Goal: Information Seeking & Learning: Learn about a topic

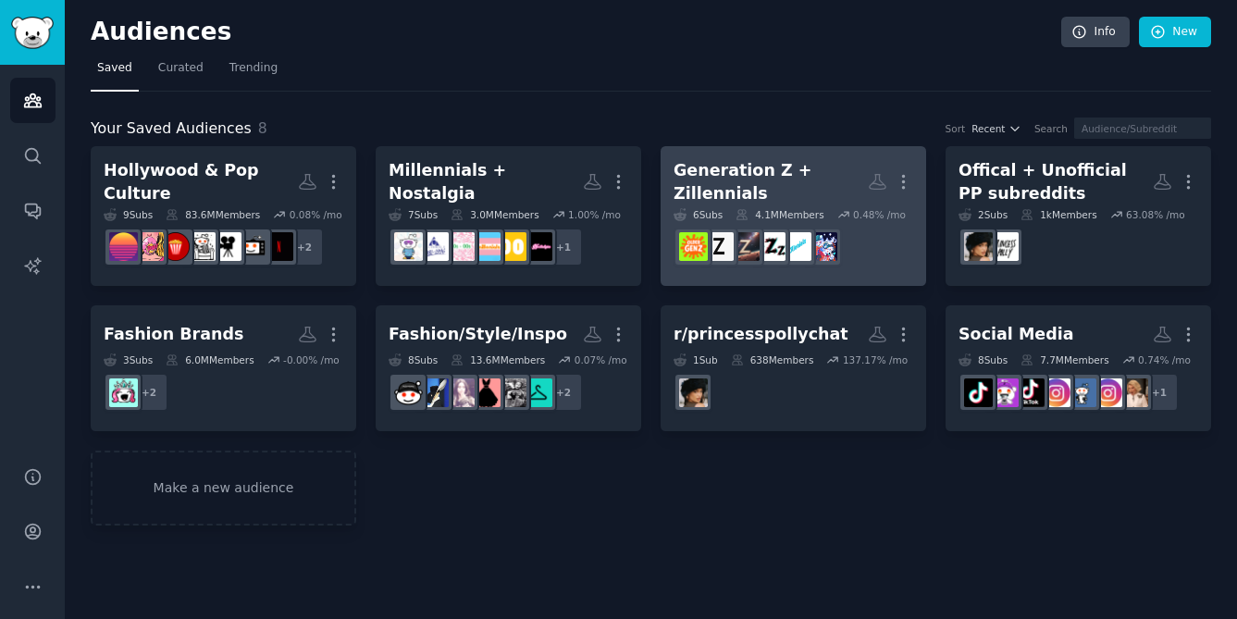
click at [798, 162] on h2 "Generation Z + Zillennials More" at bounding box center [793, 181] width 240 height 45
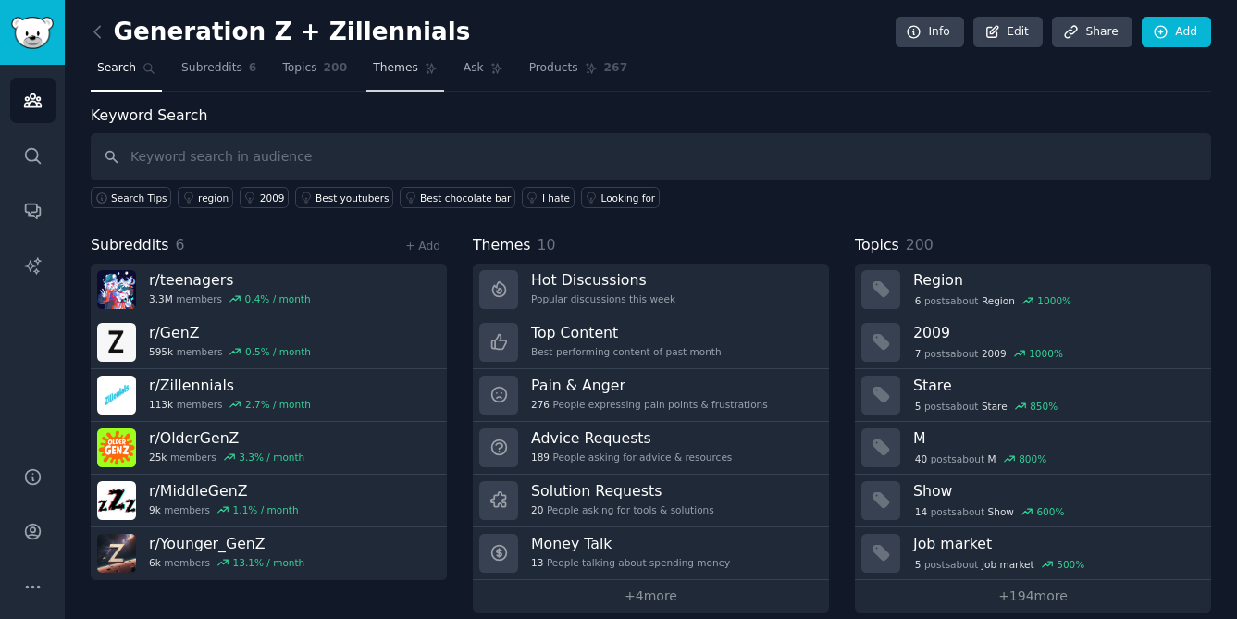
click at [396, 72] on span "Themes" at bounding box center [395, 68] width 45 height 17
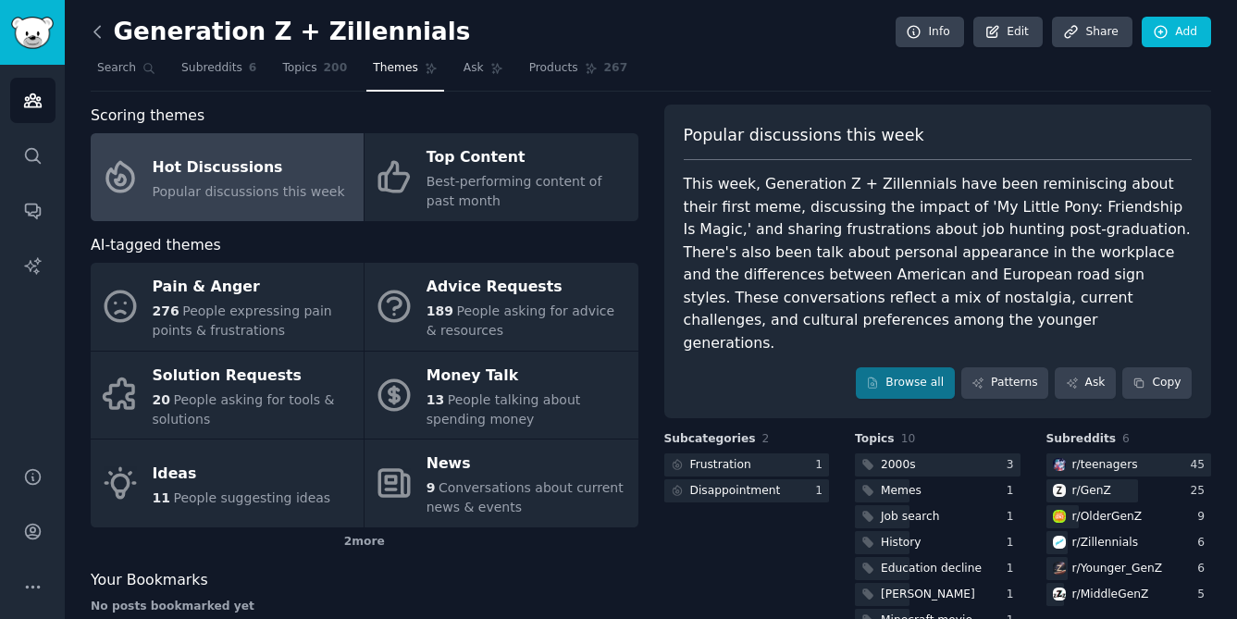
click at [105, 35] on icon at bounding box center [97, 31] width 19 height 19
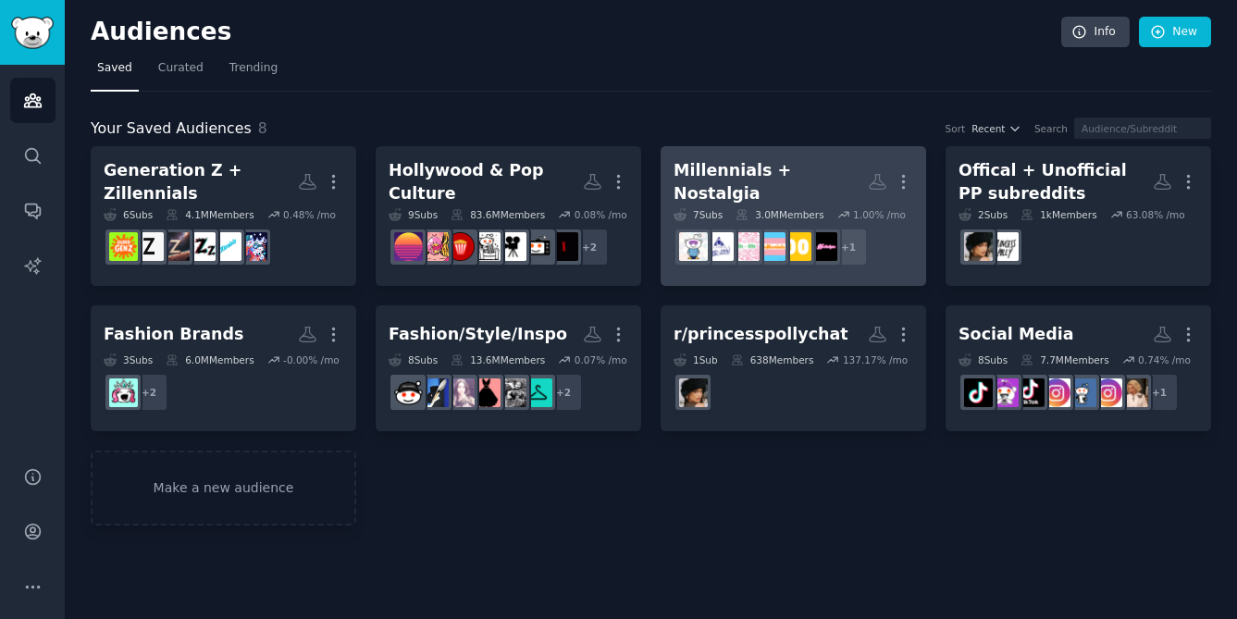
click at [781, 165] on div "Millennials + Nostalgia" at bounding box center [770, 181] width 194 height 45
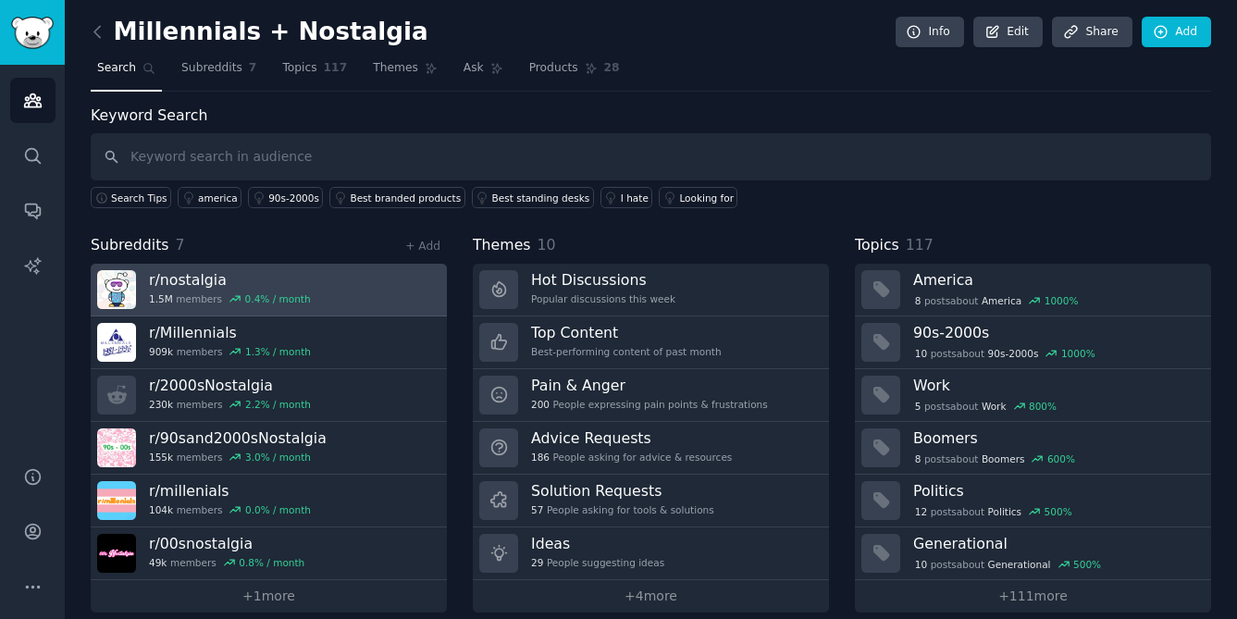
click at [268, 281] on h3 "r/ nostalgia" at bounding box center [230, 279] width 162 height 19
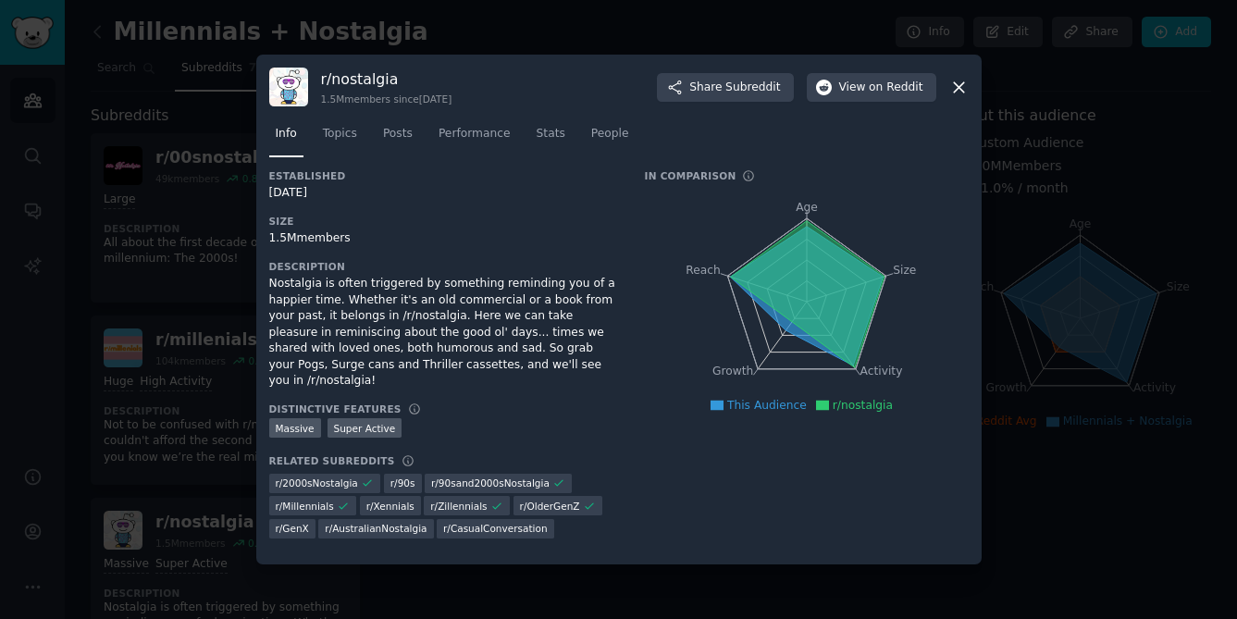
click at [965, 103] on div "r/ nostalgia 1.5M members since [DATE] Share Subreddit View on Reddit" at bounding box center [618, 87] width 699 height 39
click at [960, 92] on icon at bounding box center [959, 87] width 10 height 10
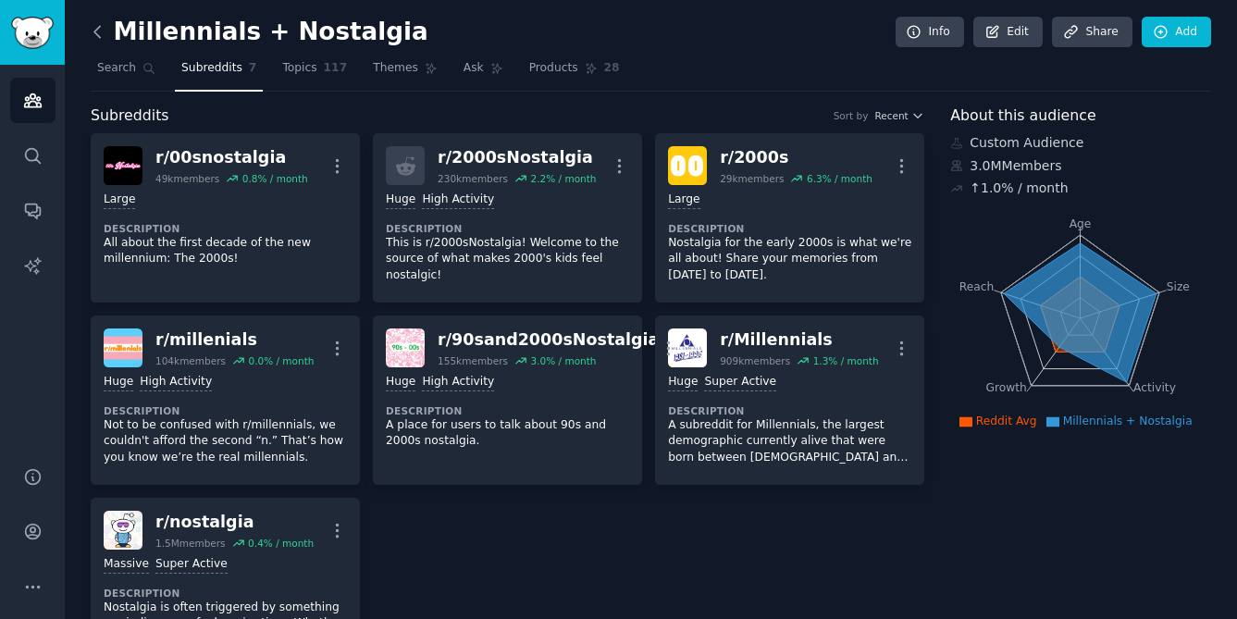
click at [92, 41] on icon at bounding box center [97, 31] width 19 height 19
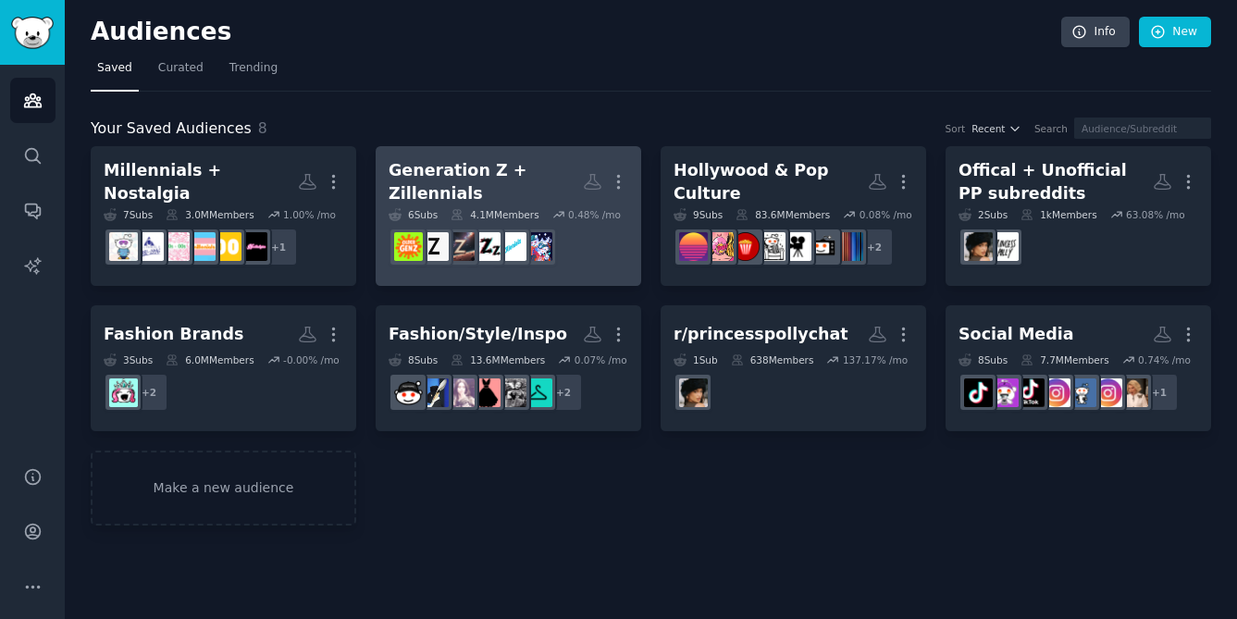
click at [481, 159] on h2 "Generation Z + Zillennials More" at bounding box center [509, 181] width 240 height 45
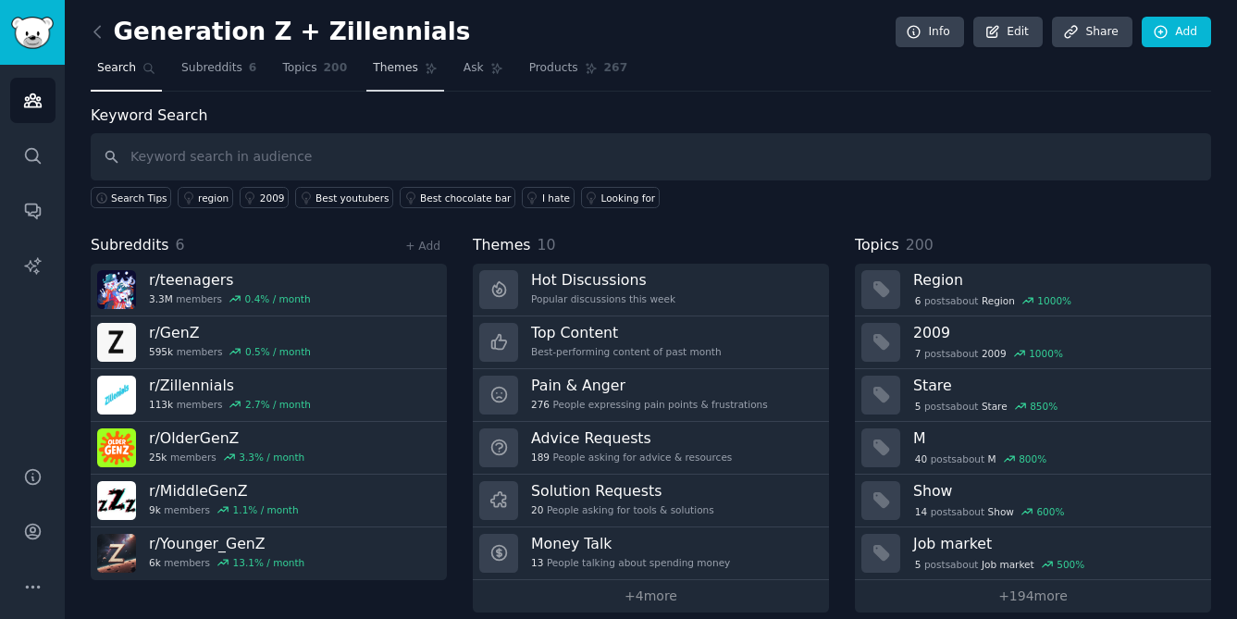
click at [401, 73] on span "Themes" at bounding box center [395, 68] width 45 height 17
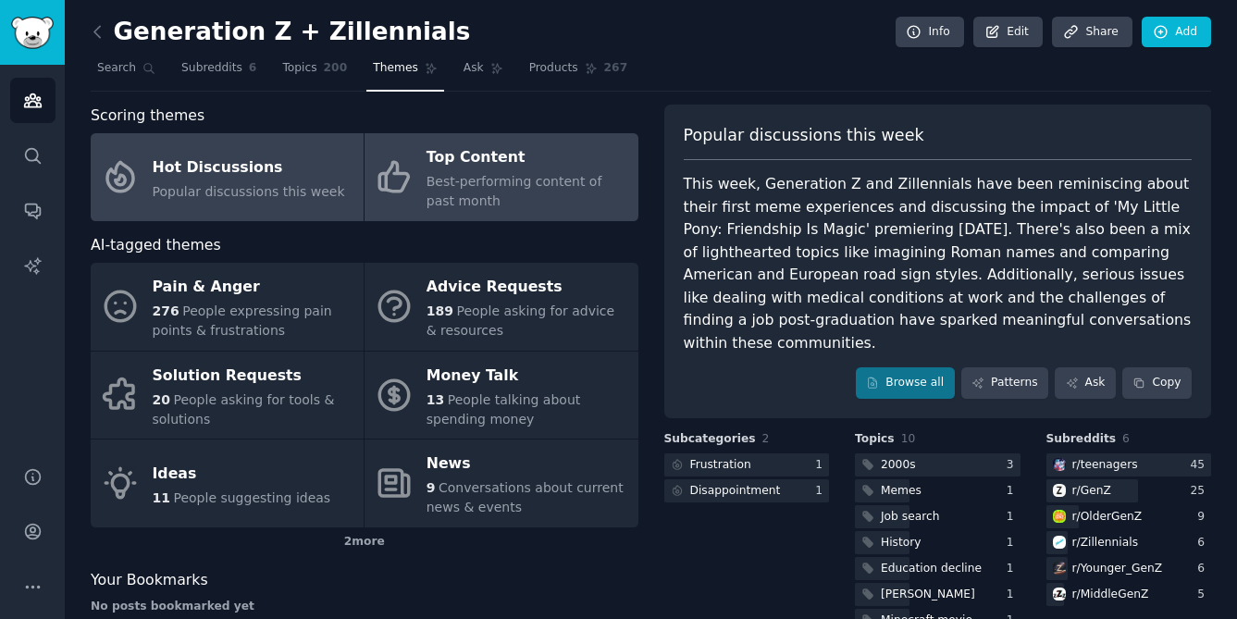
click at [518, 193] on div "Best-performing content of past month" at bounding box center [527, 191] width 202 height 39
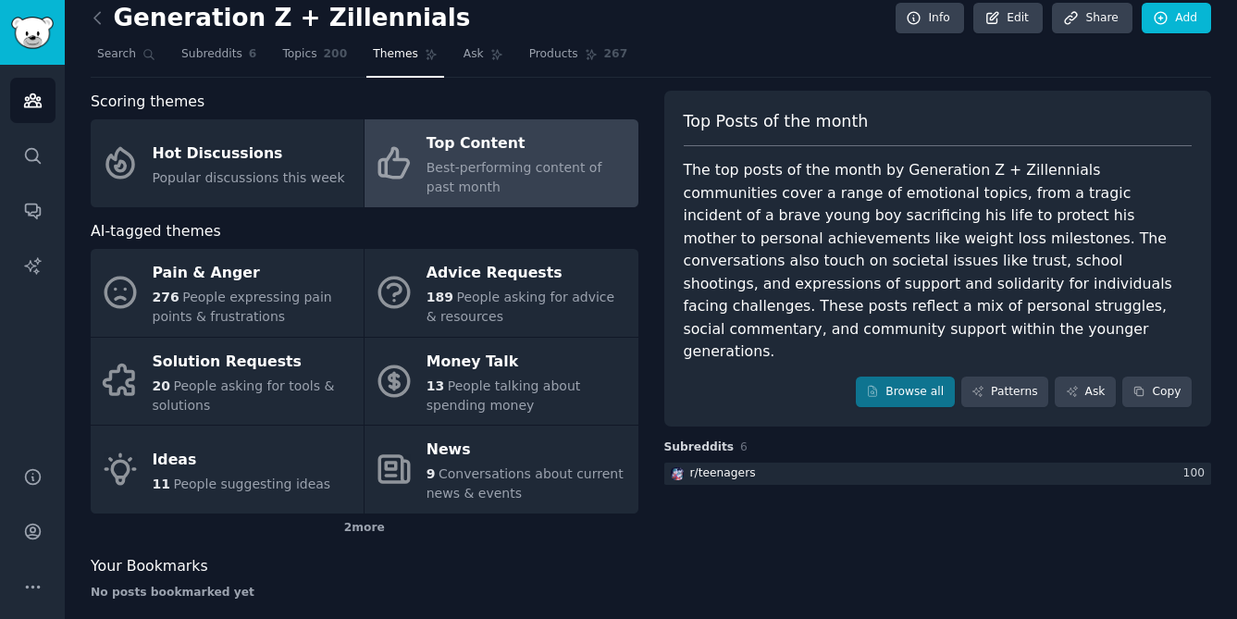
scroll to position [12, 0]
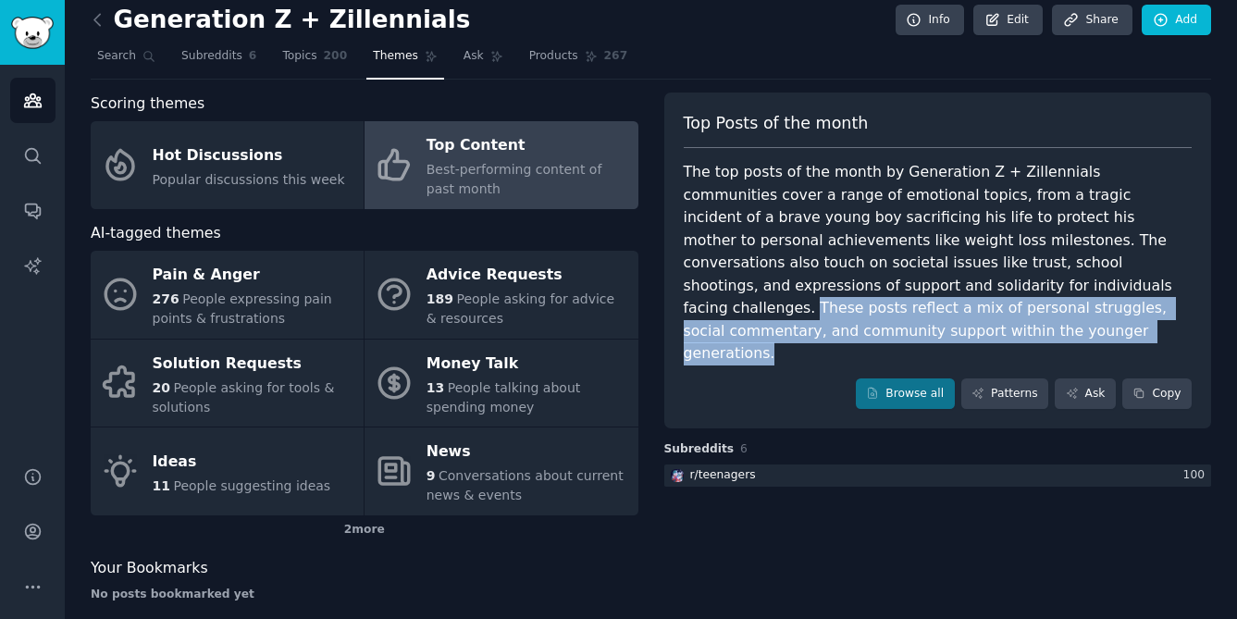
drag, startPoint x: 1143, startPoint y: 309, endPoint x: 803, endPoint y: 290, distance: 341.0
click at [803, 290] on div "The top posts of the month by Generation Z + Zillennials communities cover a ra…" at bounding box center [938, 263] width 509 height 204
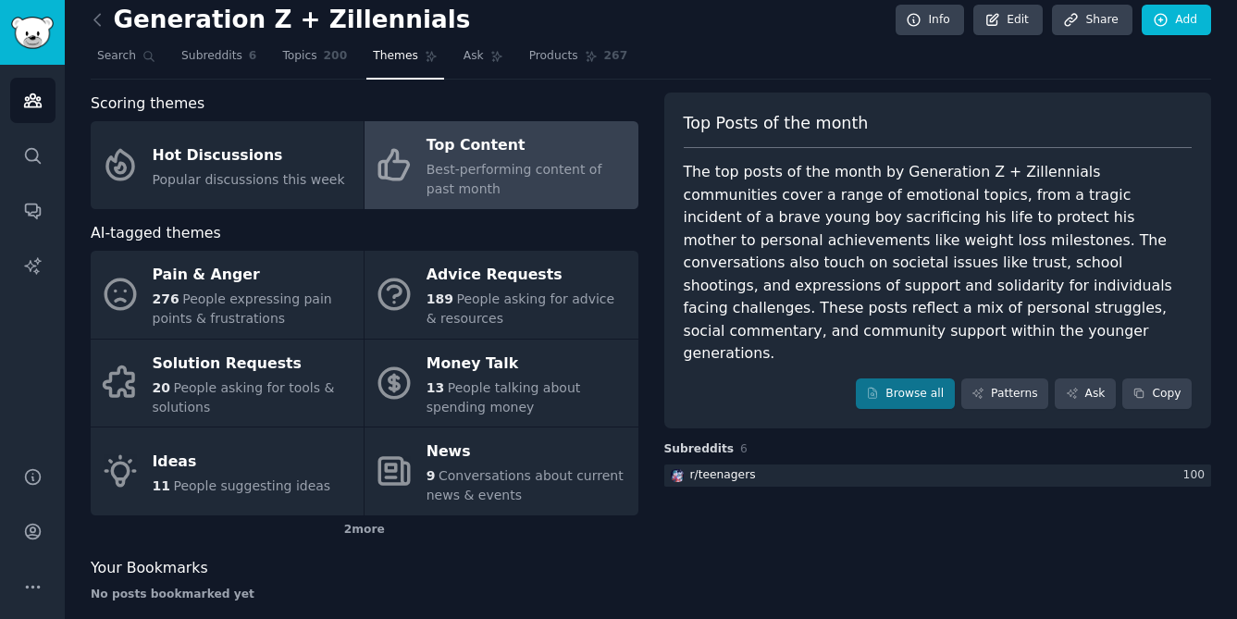
click at [823, 288] on div "The top posts of the month by Generation Z + Zillennials communities cover a ra…" at bounding box center [938, 263] width 509 height 204
click at [92, 17] on icon at bounding box center [97, 19] width 19 height 19
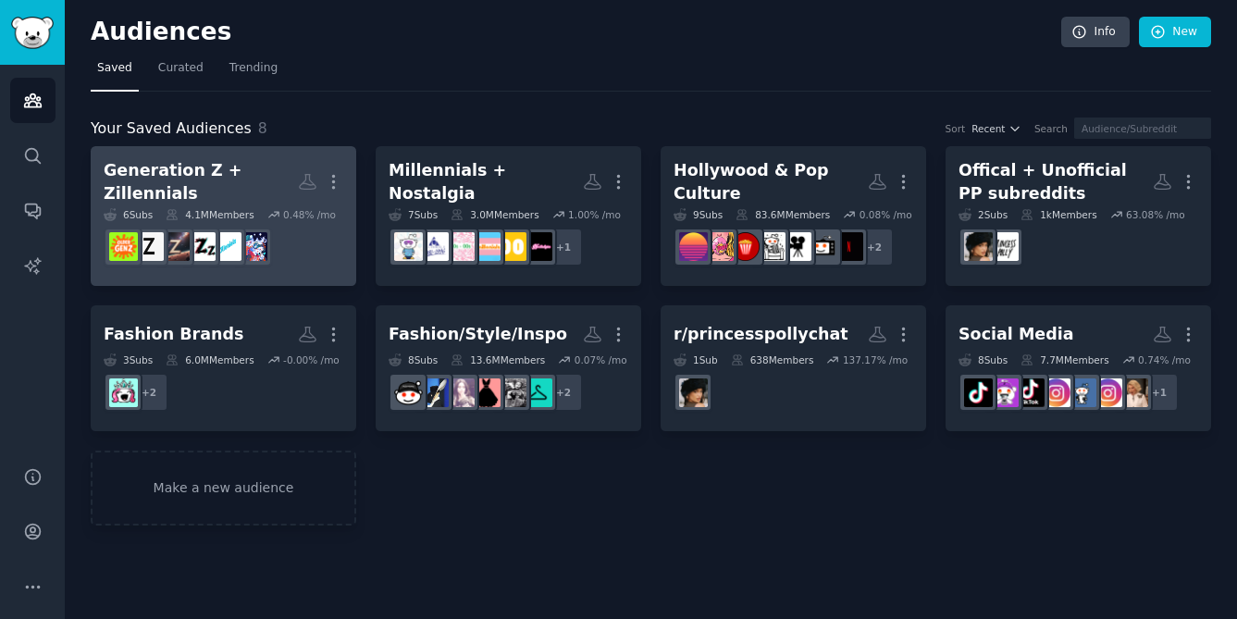
click at [224, 160] on h2 "Generation Z + Zillennials Custom Audience More" at bounding box center [224, 181] width 240 height 45
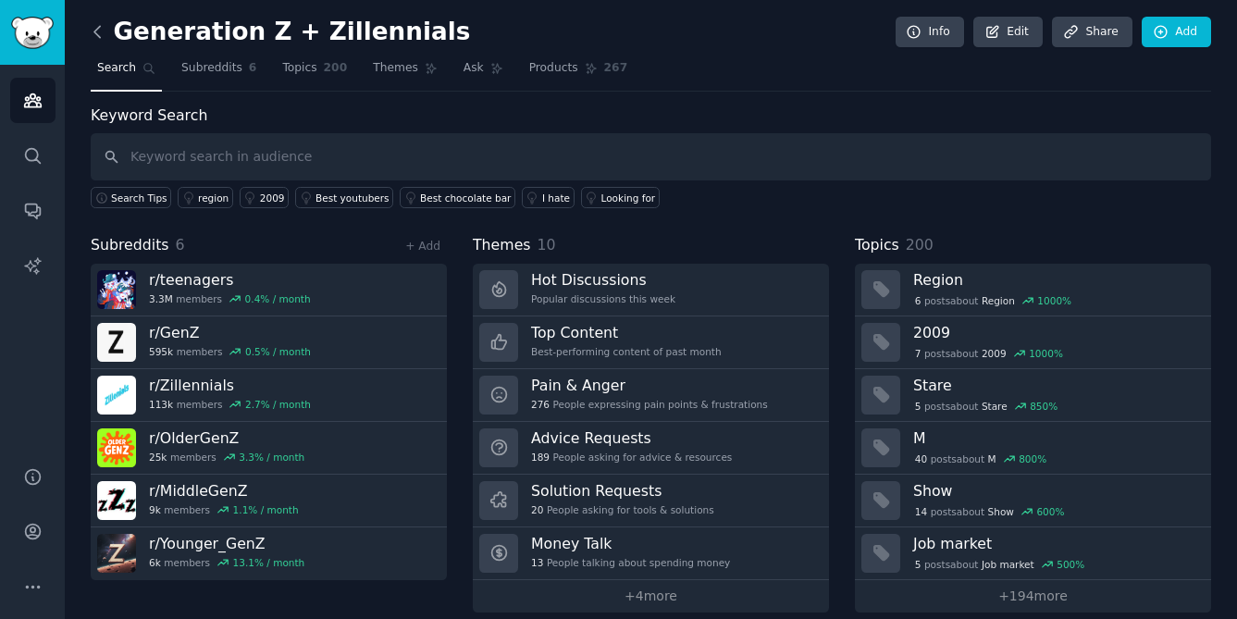
click at [104, 29] on icon at bounding box center [97, 31] width 19 height 19
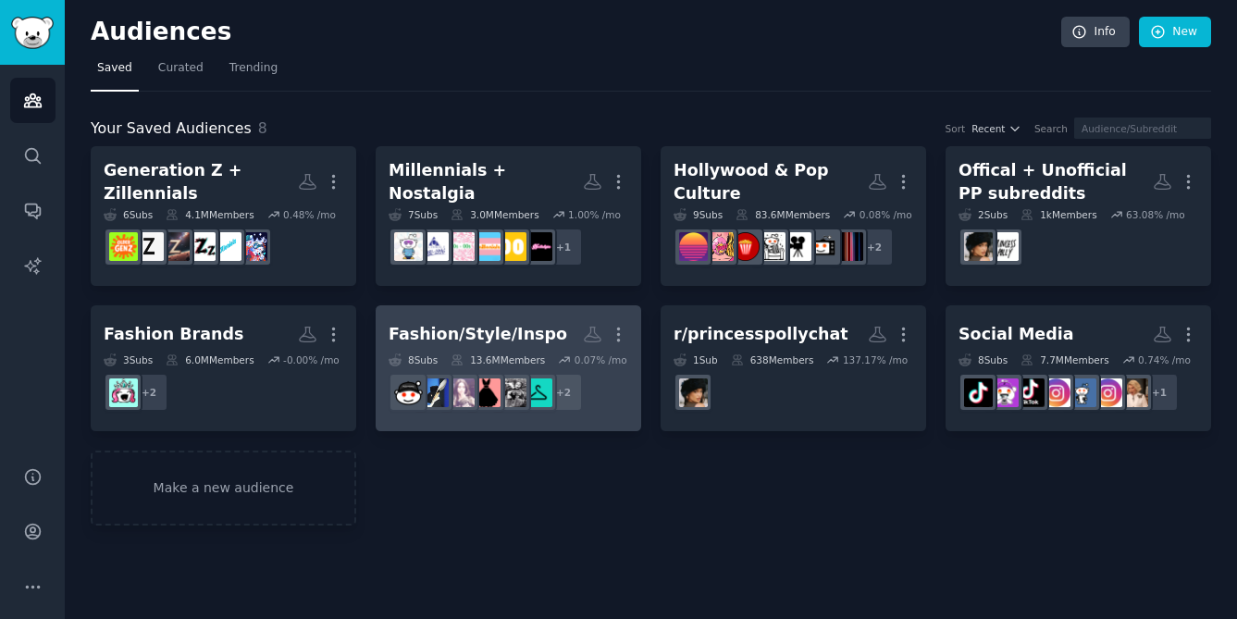
click at [488, 332] on div "Fashion/Style/Inspo" at bounding box center [478, 334] width 179 height 23
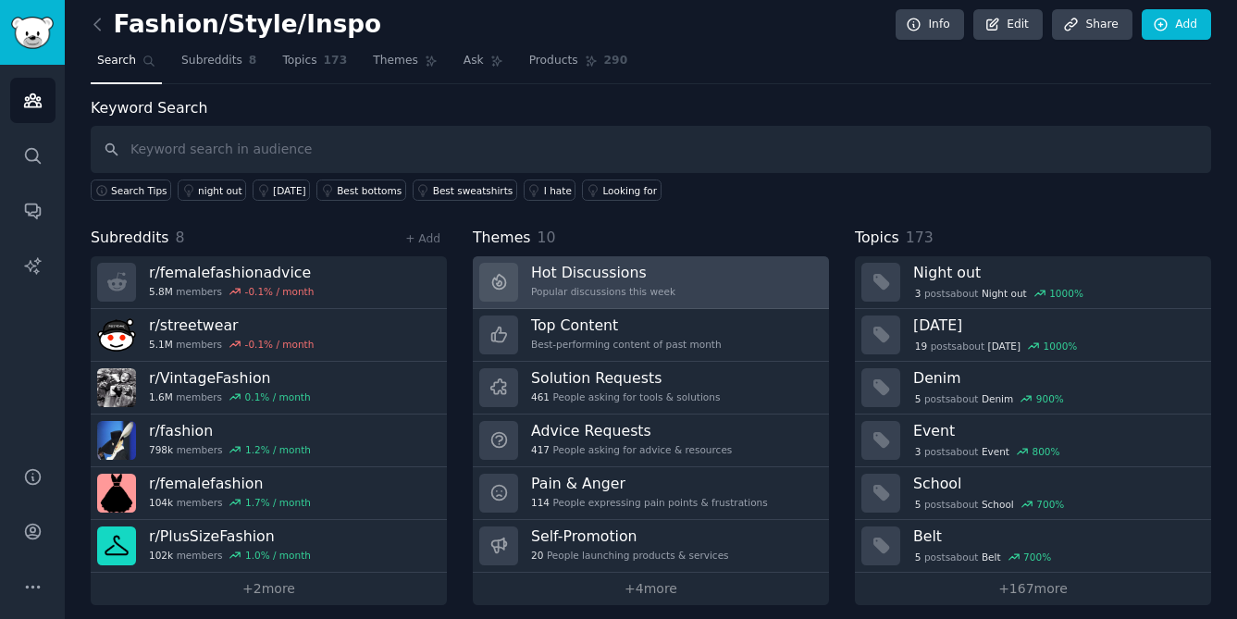
scroll to position [19, 0]
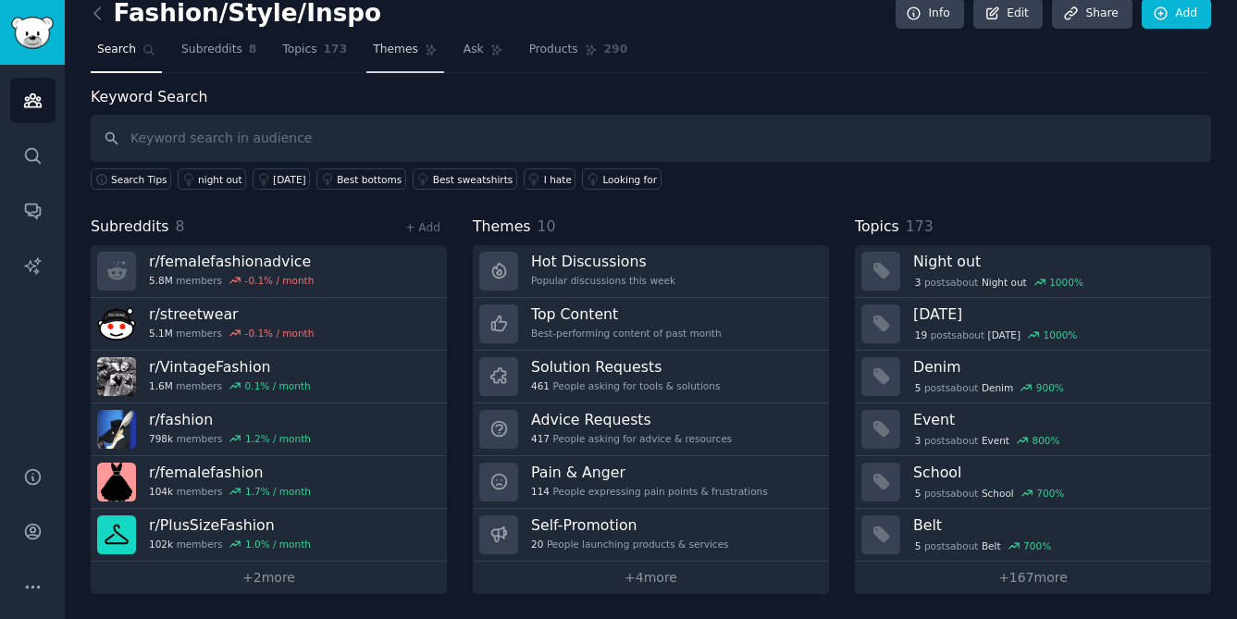
click at [382, 55] on span "Themes" at bounding box center [395, 50] width 45 height 17
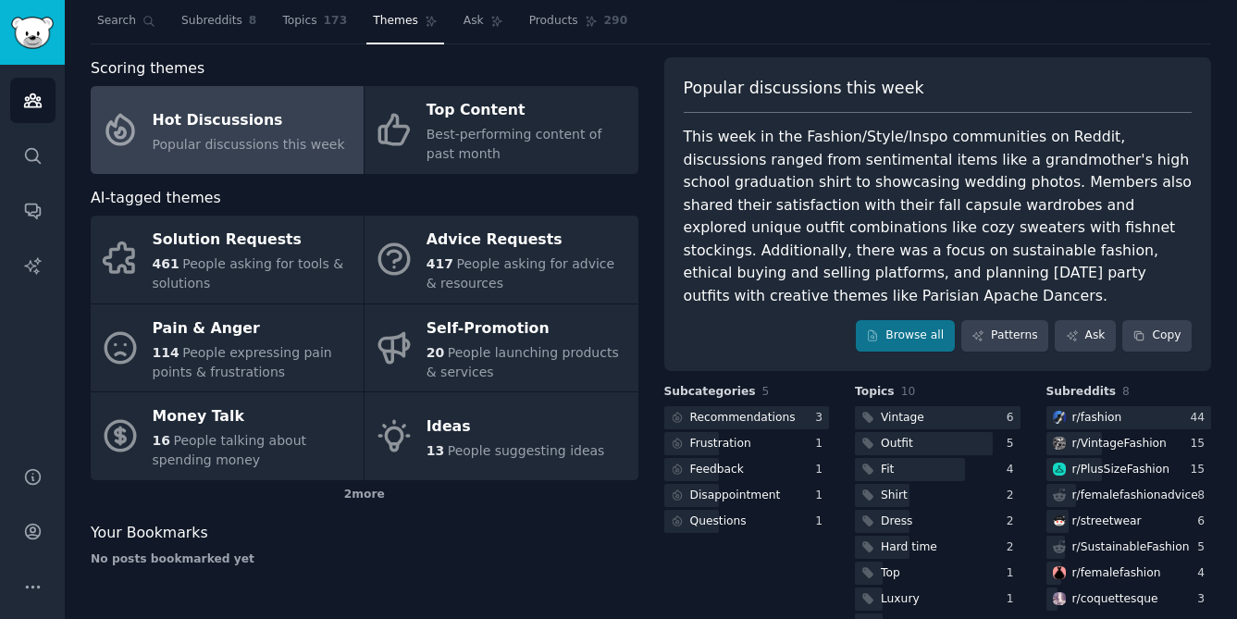
scroll to position [44, 0]
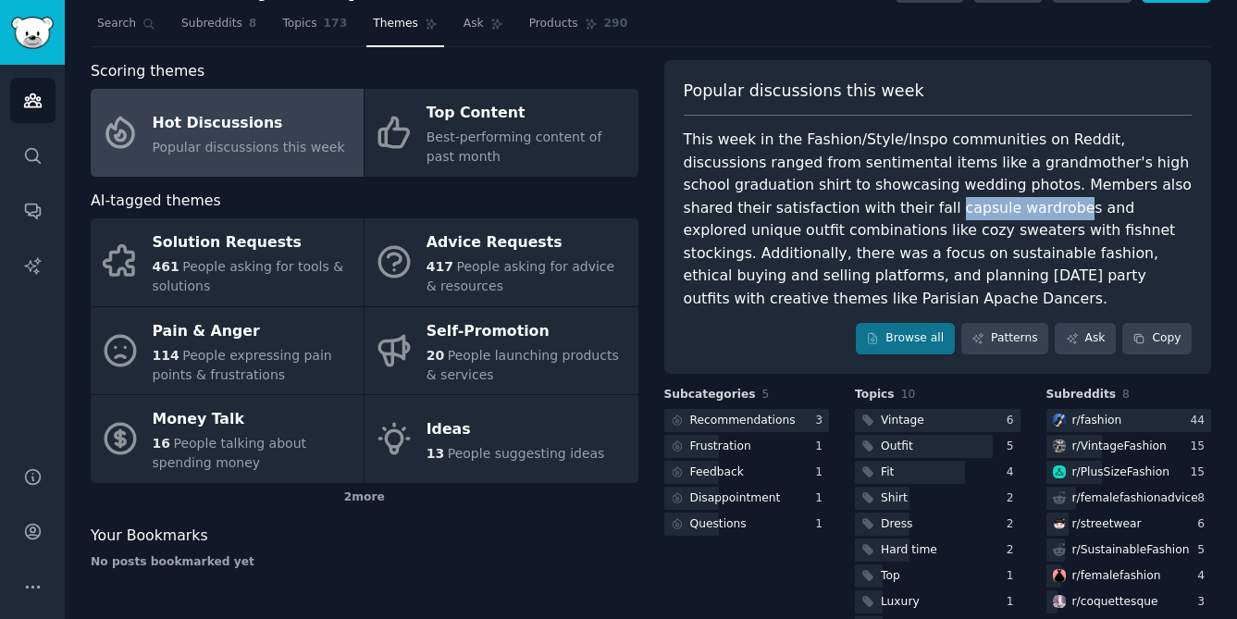
drag, startPoint x: 890, startPoint y: 209, endPoint x: 772, endPoint y: 204, distance: 117.6
click at [772, 204] on div "This week in the Fashion/Style/Inspo communities on Reddit, discussions ranged …" at bounding box center [938, 219] width 509 height 181
copy div "capsule wardrobe"
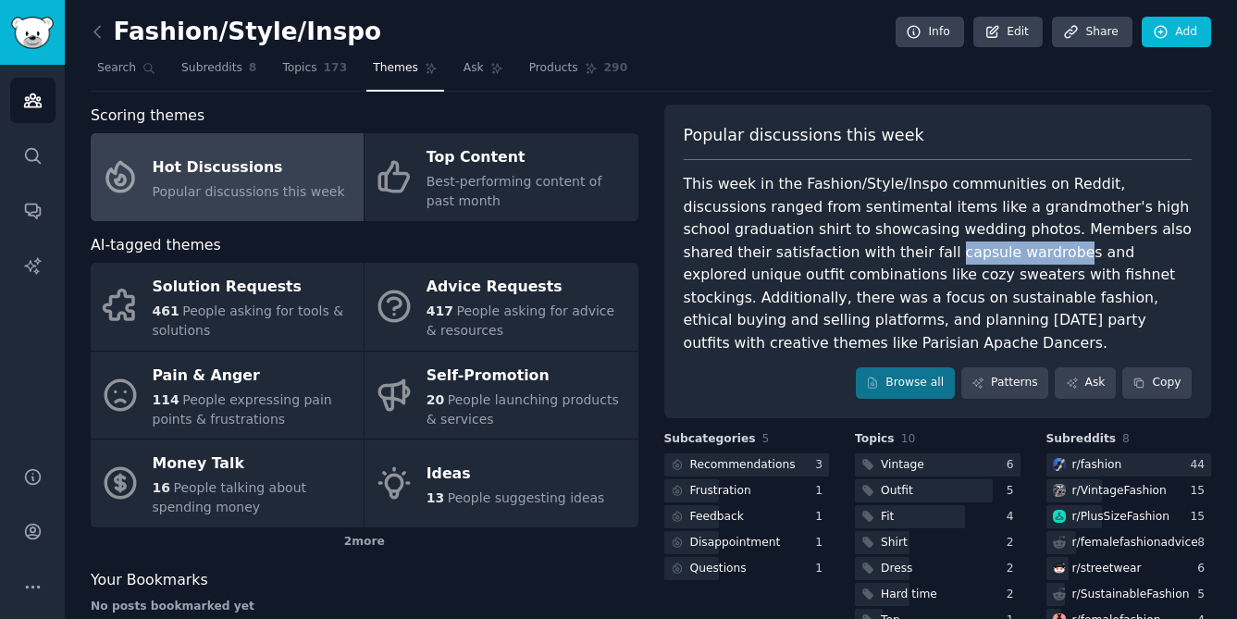
scroll to position [1, 0]
